Goal: Information Seeking & Learning: Learn about a topic

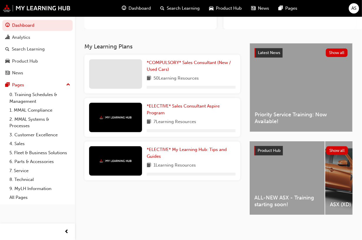
scroll to position [88, 0]
click at [273, 158] on div "ALL-NEW ASX - Training starting soon!" at bounding box center [287, 178] width 75 height 74
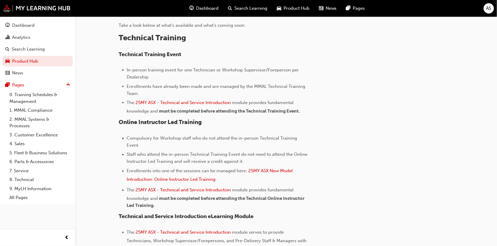
scroll to position [221, 0]
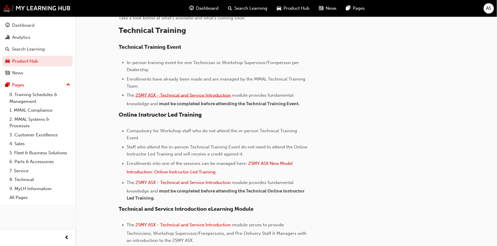
click at [181, 95] on span "25MY ASX - Technical and Service Introduction" at bounding box center [183, 95] width 95 height 5
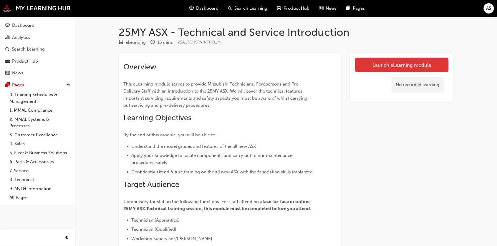
click at [376, 64] on link "Launch eLearning module" at bounding box center [402, 65] width 94 height 15
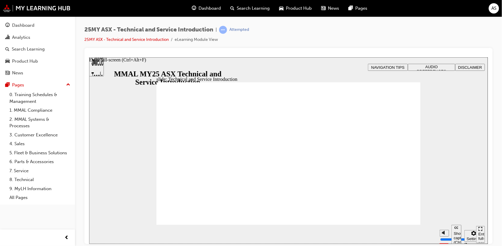
click at [480, 234] on div "Enter full-screen (Ctrl+Alt+F)" at bounding box center [480, 241] width 4 height 18
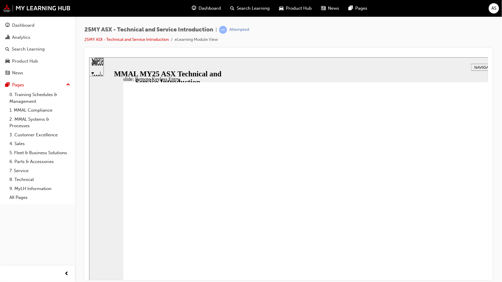
drag, startPoint x: 341, startPoint y: 219, endPoint x: 400, endPoint y: 222, distance: 58.9
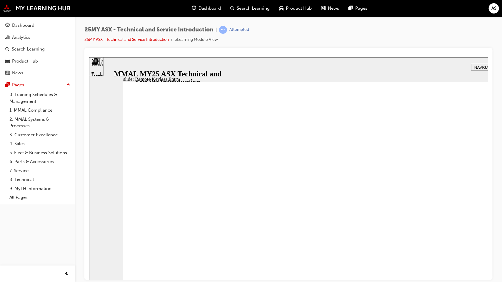
type input "21"
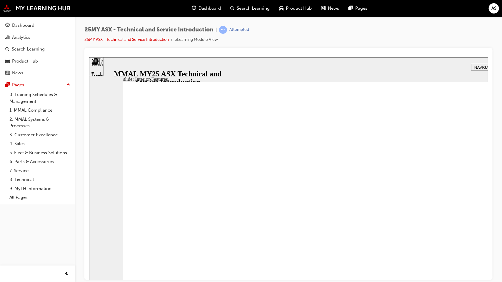
type input "3"
type input "8"
type input "3"
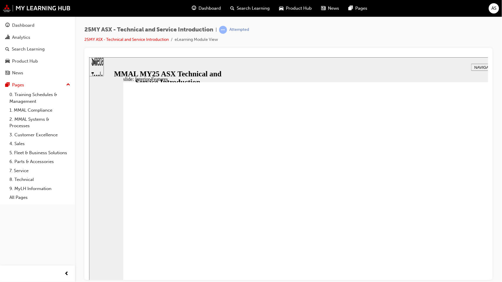
type input "8"
type input "3"
type input "9"
type input "3"
type input "9"
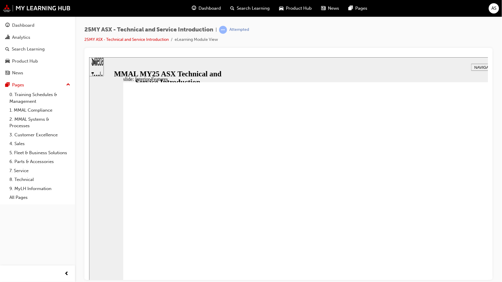
type input "9"
type input "3"
type input "9"
type input "10"
type input "3"
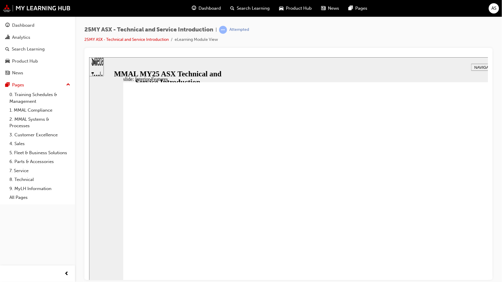
type input "10"
drag, startPoint x: 480, startPoint y: 273, endPoint x: 480, endPoint y: 267, distance: 5.3
type input "17"
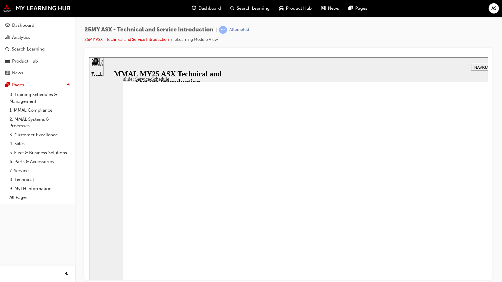
radio input "true"
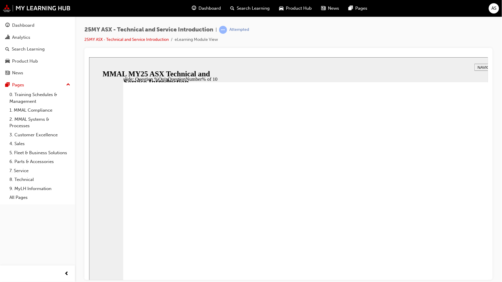
radio input "true"
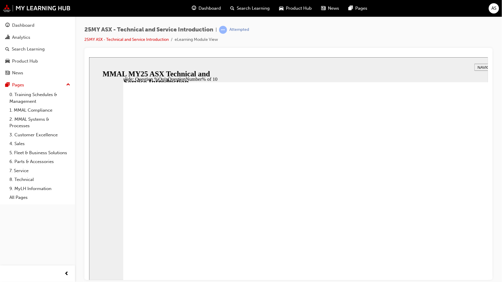
drag, startPoint x: 342, startPoint y: 263, endPoint x: 343, endPoint y: 267, distance: 4.5
radio input "true"
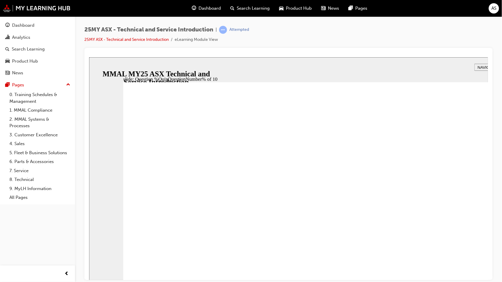
radio input "true"
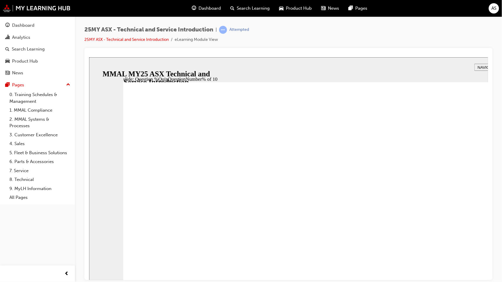
radio input "true"
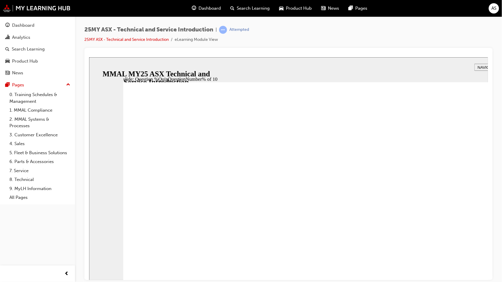
radio input "true"
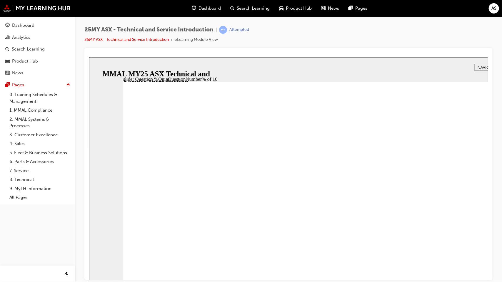
radio input "true"
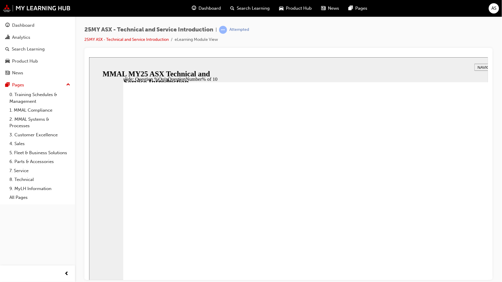
radio input "true"
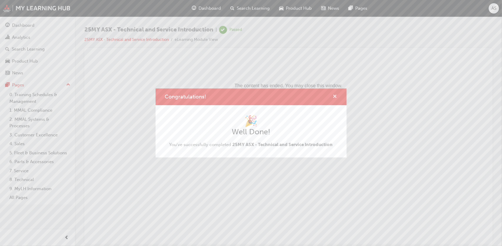
click at [336, 96] on span "cross-icon" at bounding box center [335, 96] width 4 height 5
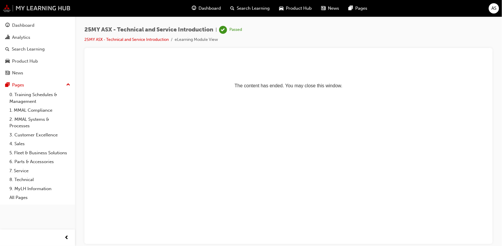
click at [18, 7] on img at bounding box center [37, 8] width 68 height 8
